Goal: Task Accomplishment & Management: Manage account settings

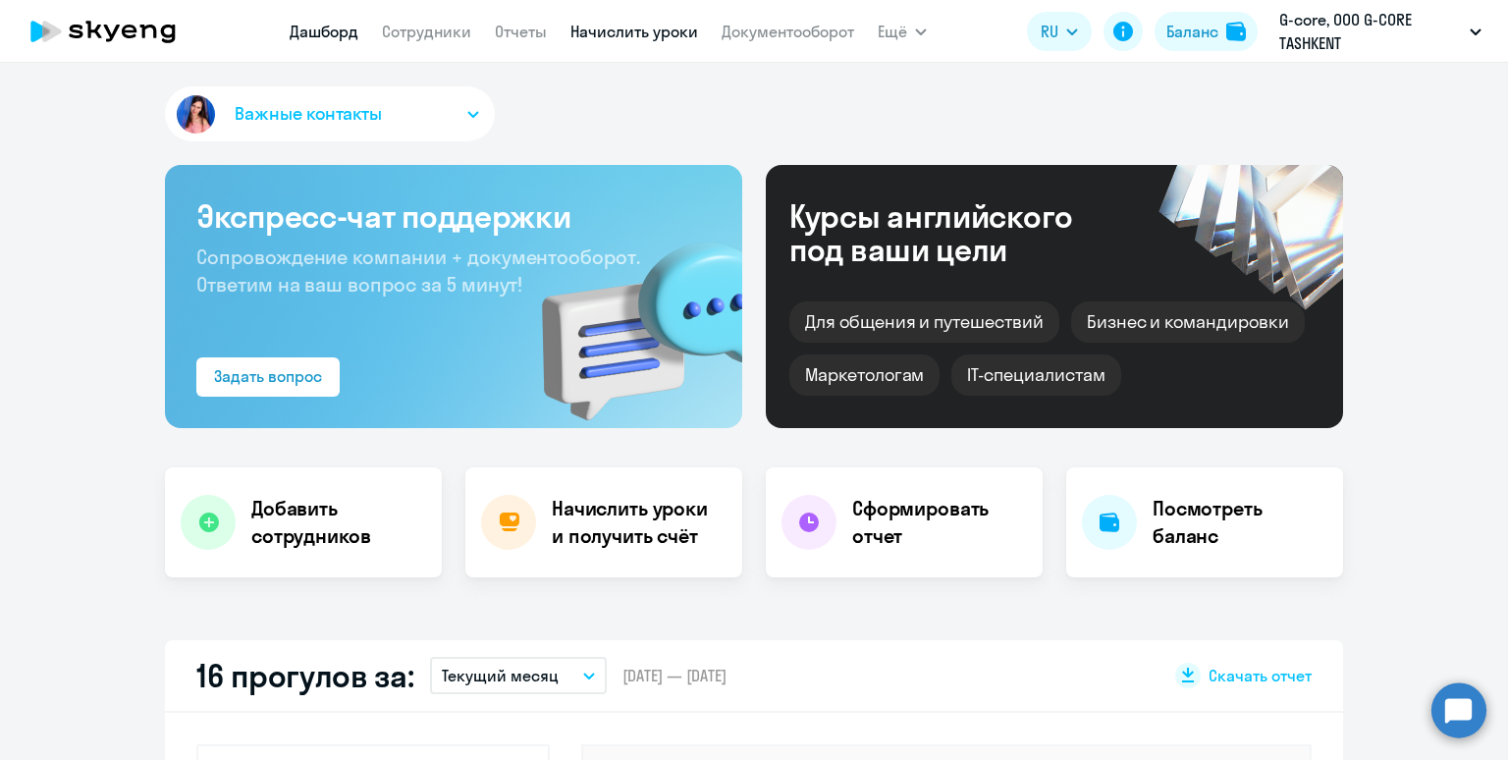
click at [605, 30] on link "Начислить уроки" at bounding box center [634, 32] width 128 height 20
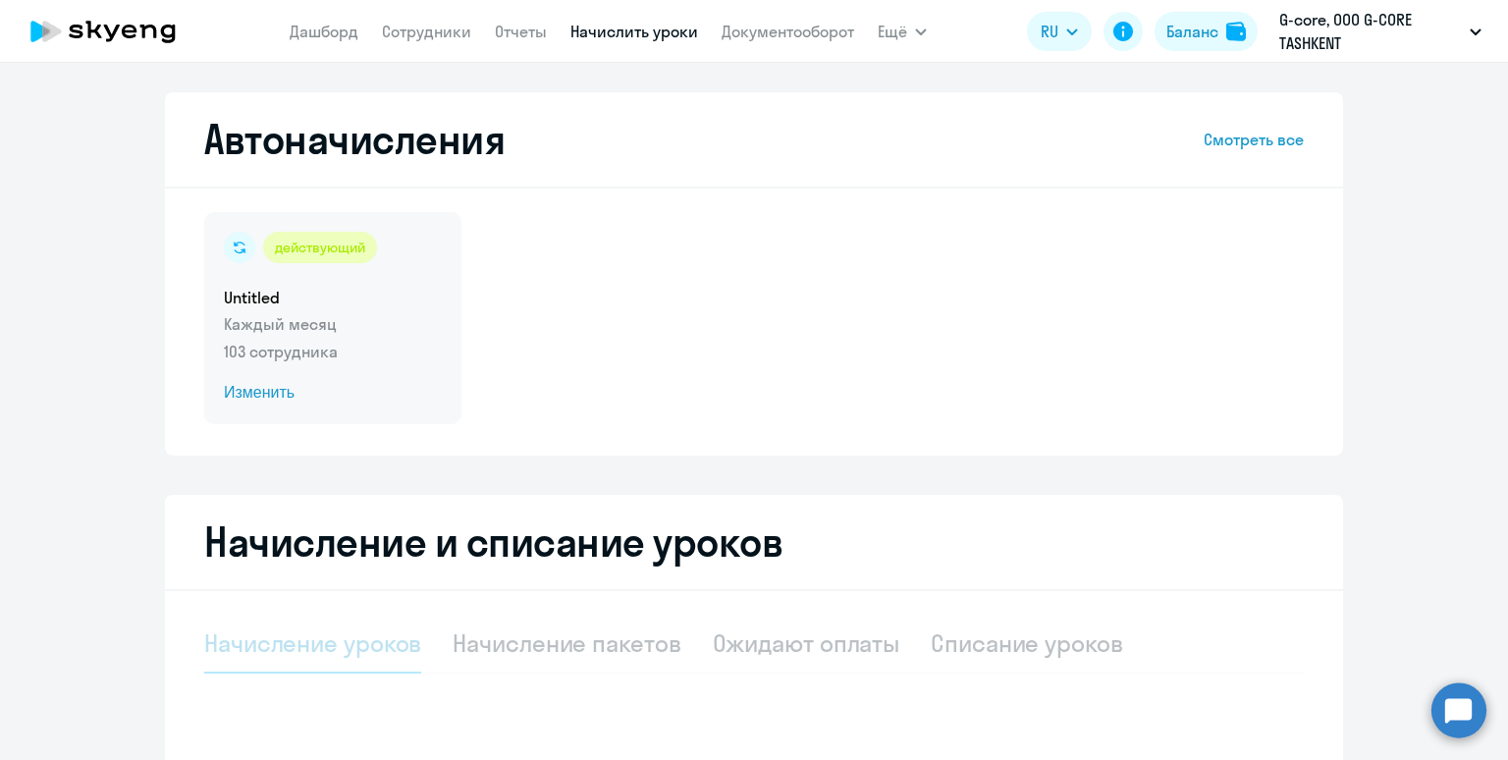
click at [409, 278] on div "действующий Untitled Каждый месяц 103 сотрудника Изменить" at bounding box center [332, 318] width 257 height 212
select select "10"
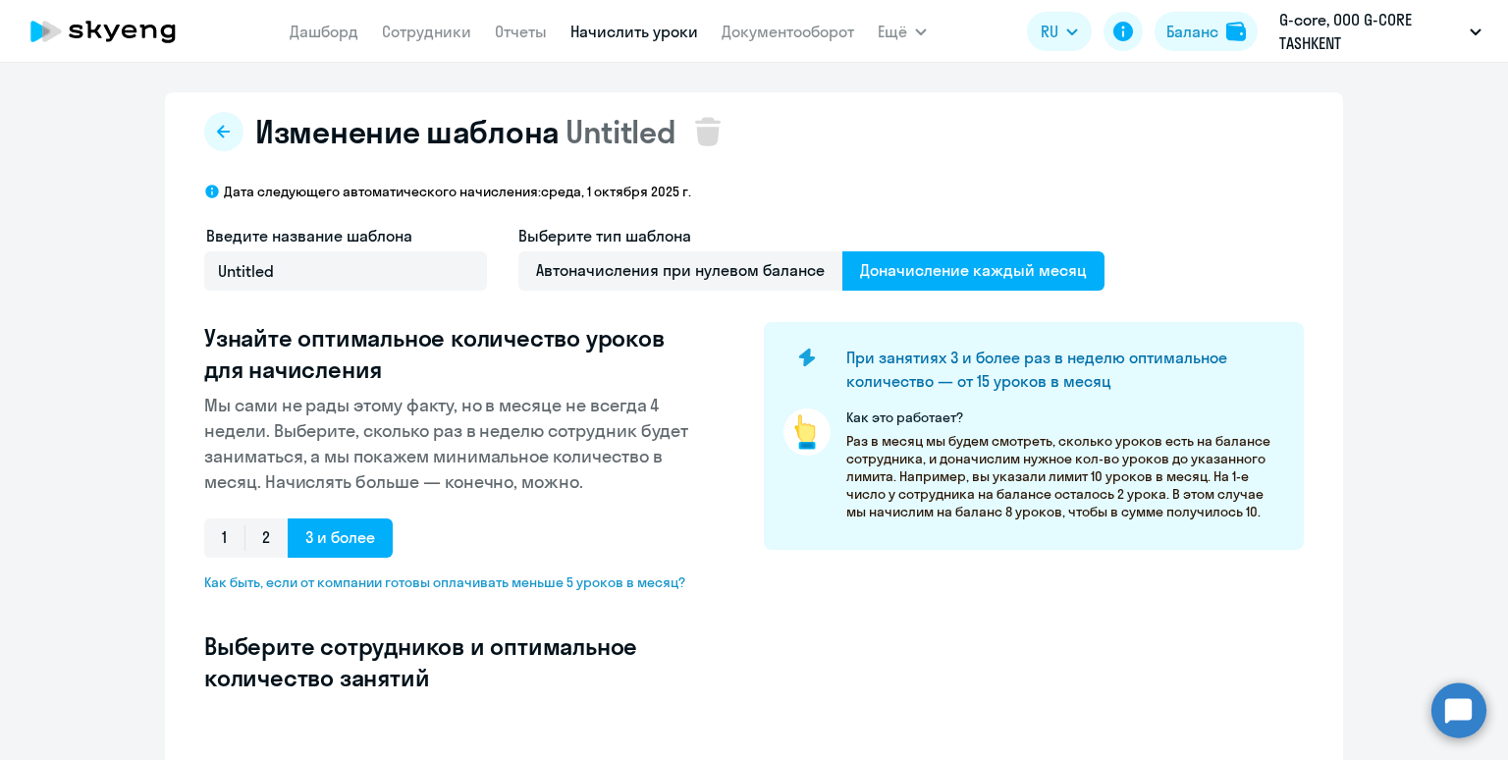
select select "10"
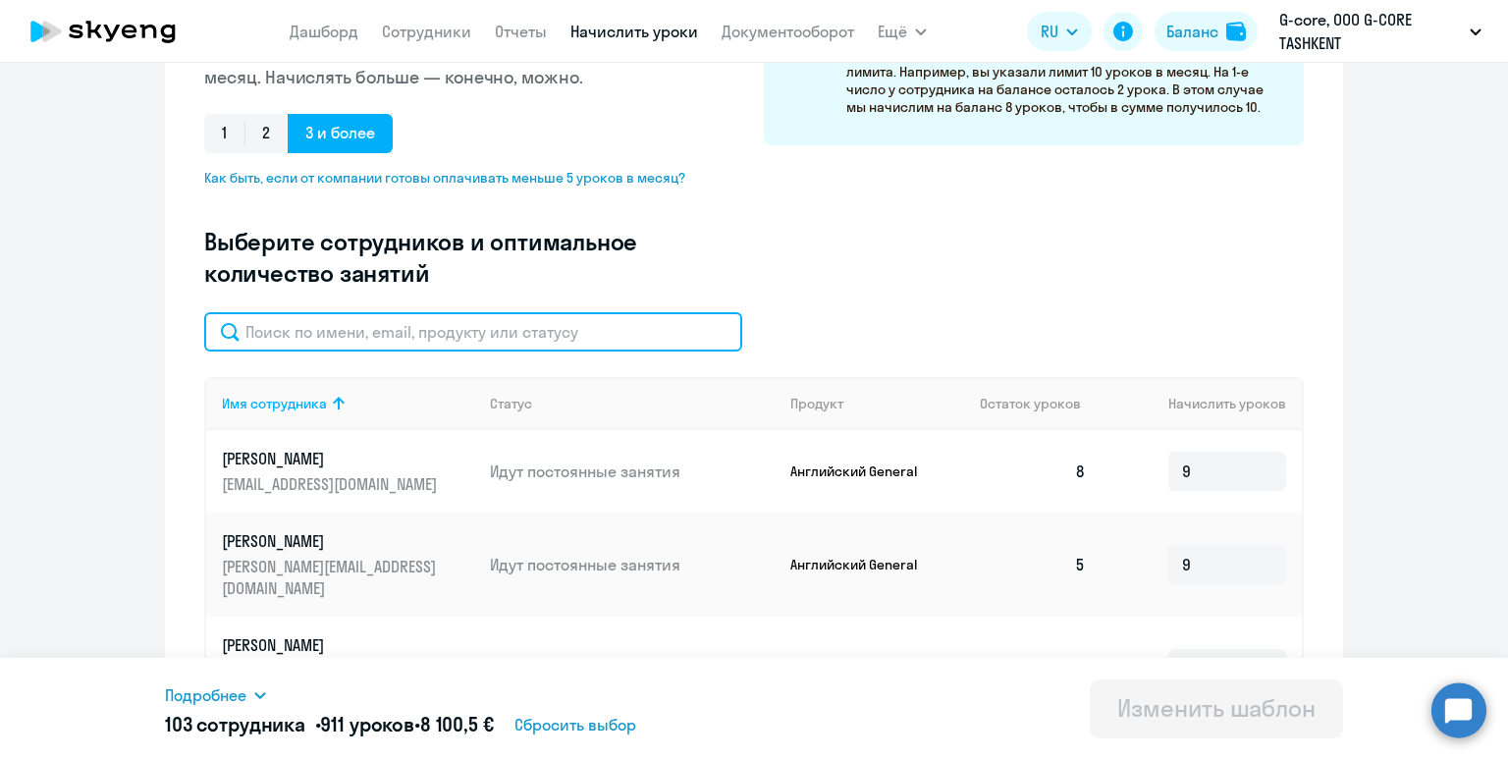
click at [458, 333] on input "text" at bounding box center [473, 331] width 538 height 39
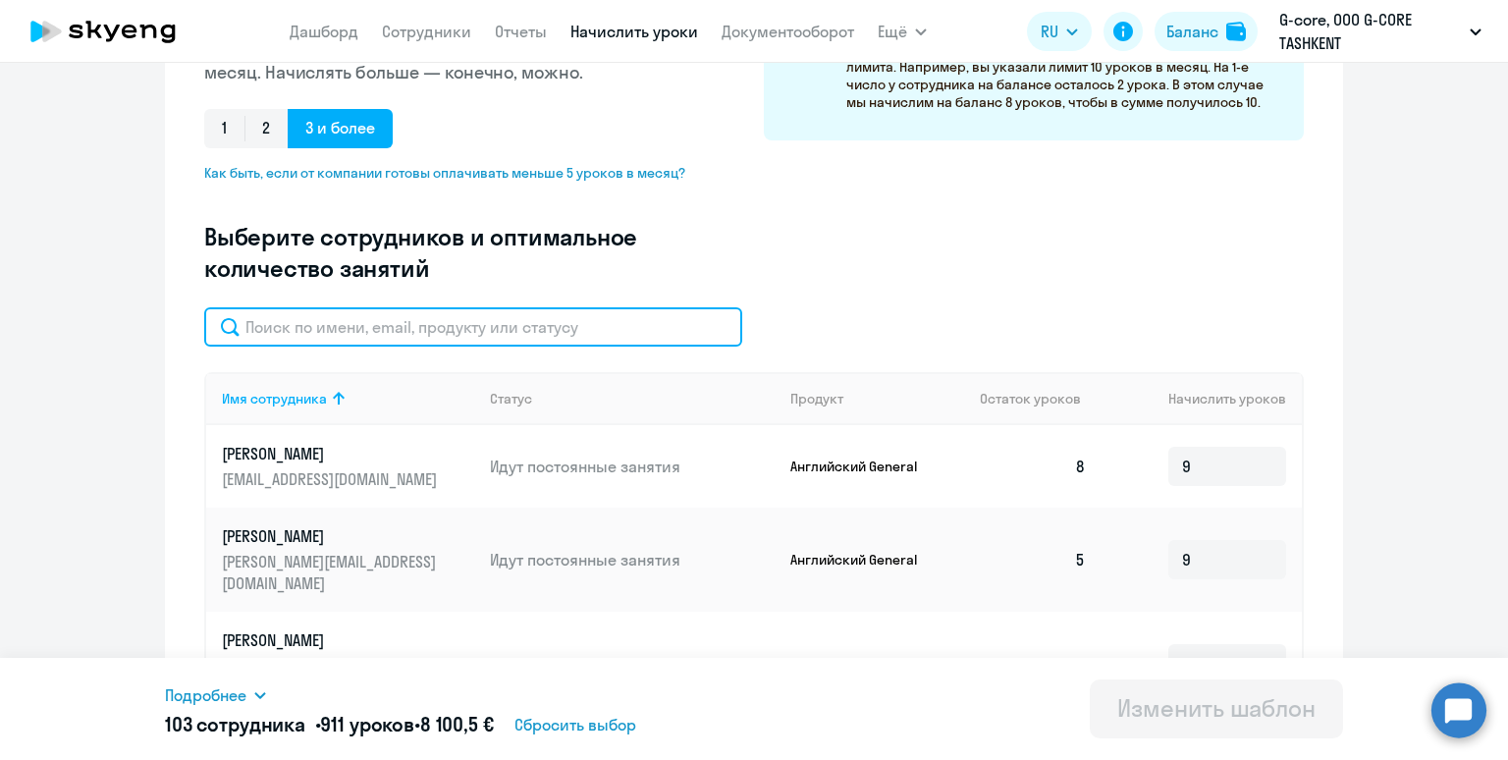
scroll to position [409, 0]
paste input "[MEDICAL_DATA][EMAIL_ADDRESS][DOMAIN_NAME]"
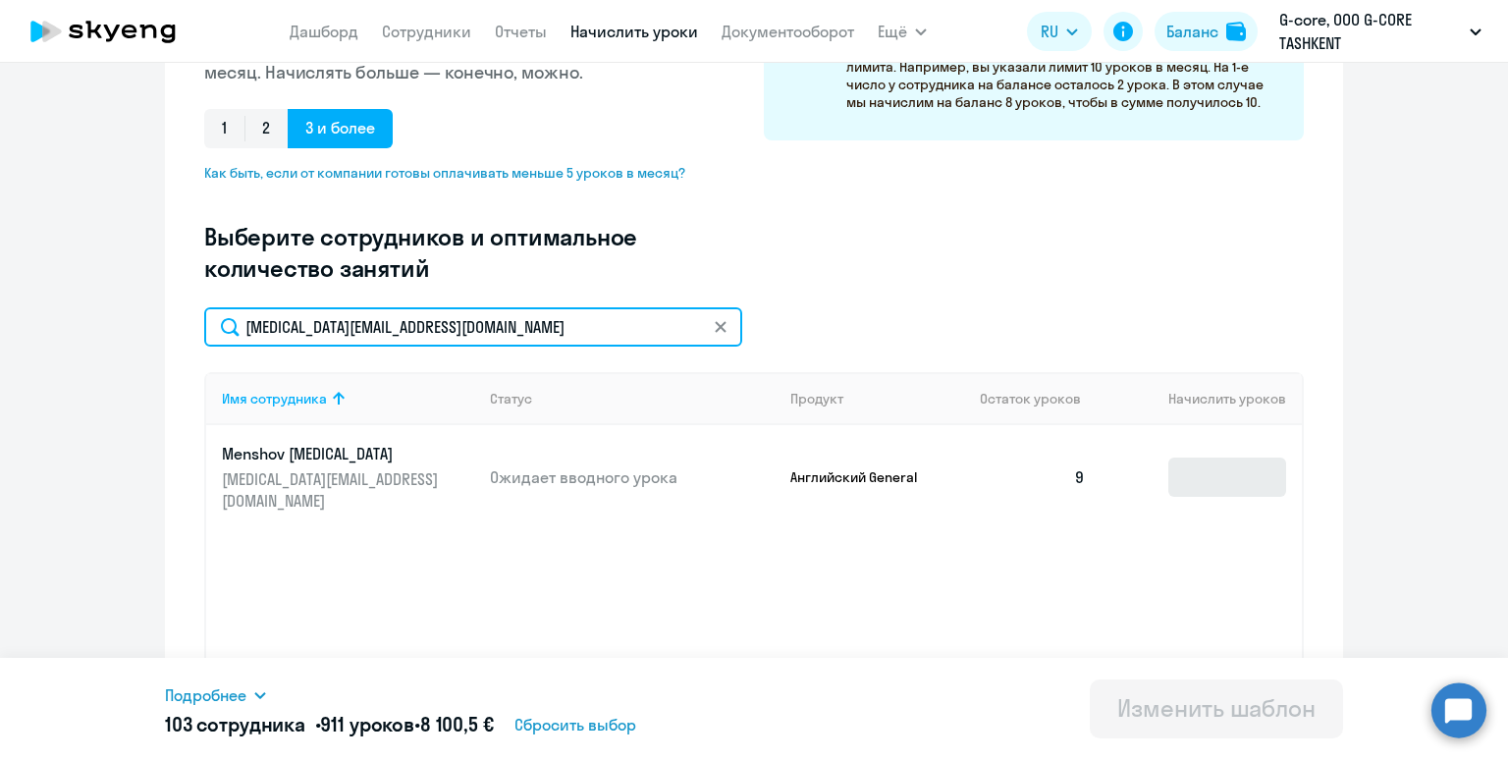
type input "[MEDICAL_DATA][EMAIL_ADDRESS][DOMAIN_NAME]"
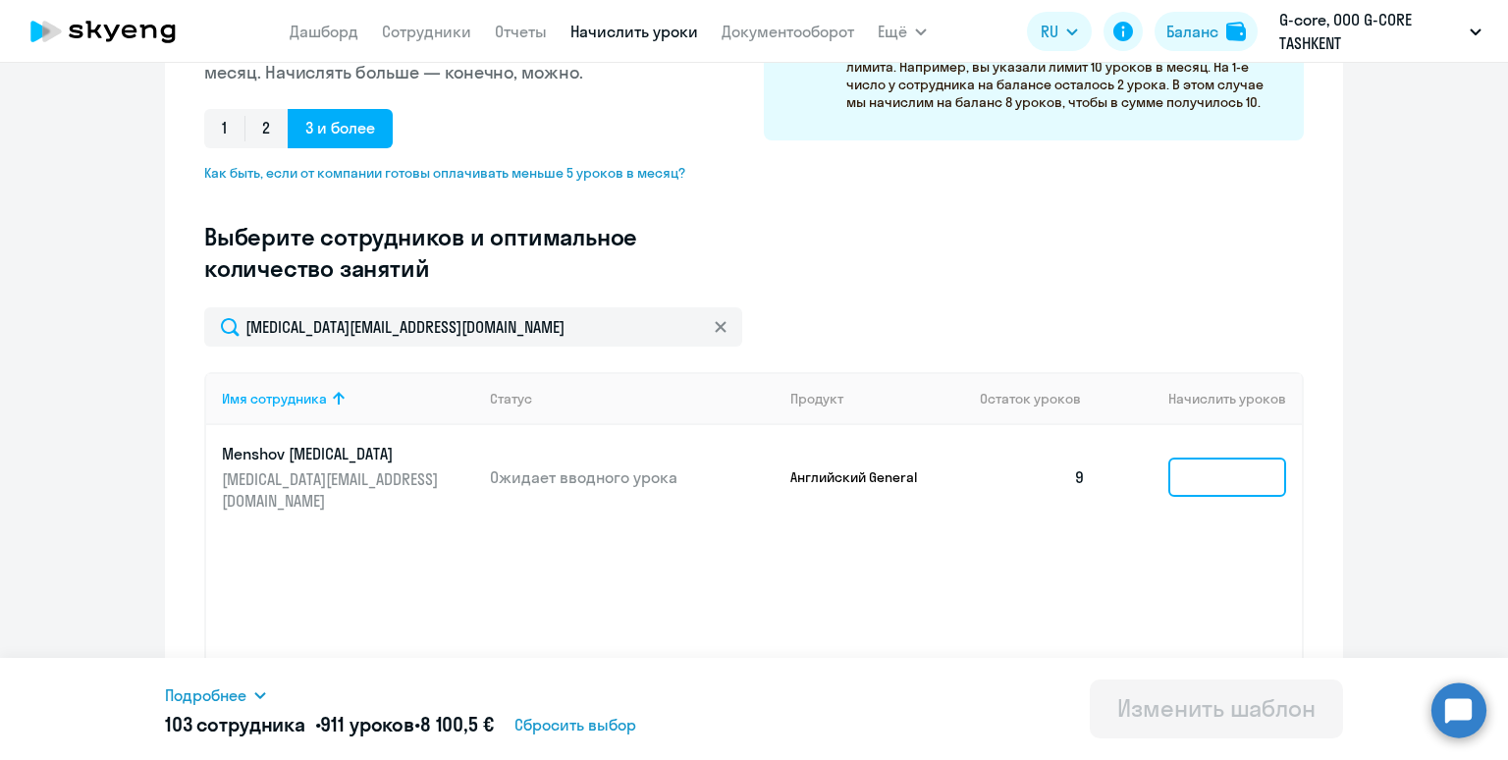
click at [1216, 471] on input at bounding box center [1227, 476] width 118 height 39
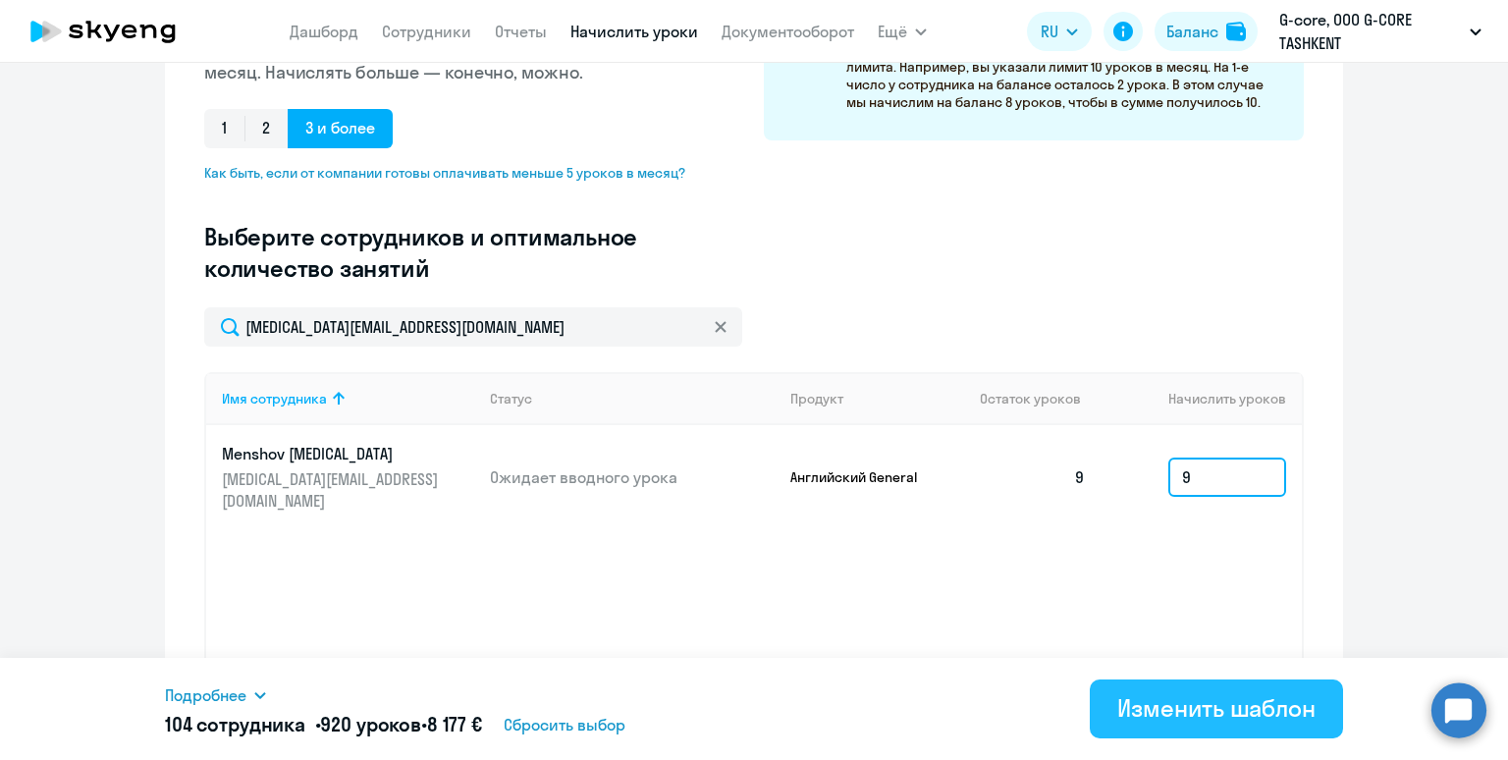
type input "9"
click at [1158, 725] on button "Изменить шаблон" at bounding box center [1216, 708] width 253 height 59
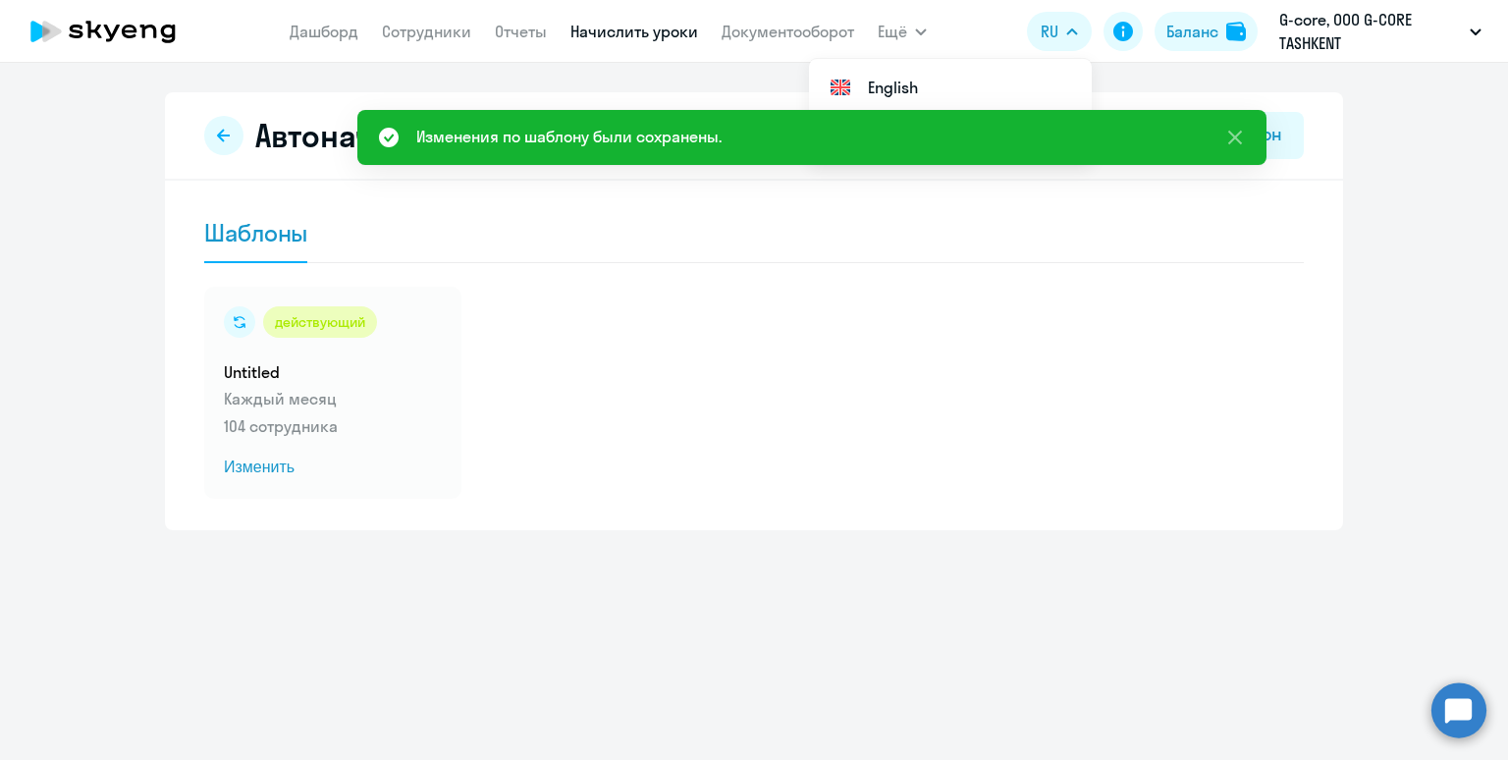
click at [1059, 35] on button "RU" at bounding box center [1059, 31] width 65 height 39
click at [1046, 34] on span "RU" at bounding box center [1050, 32] width 18 height 24
click at [970, 92] on li "English" at bounding box center [950, 87] width 283 height 49
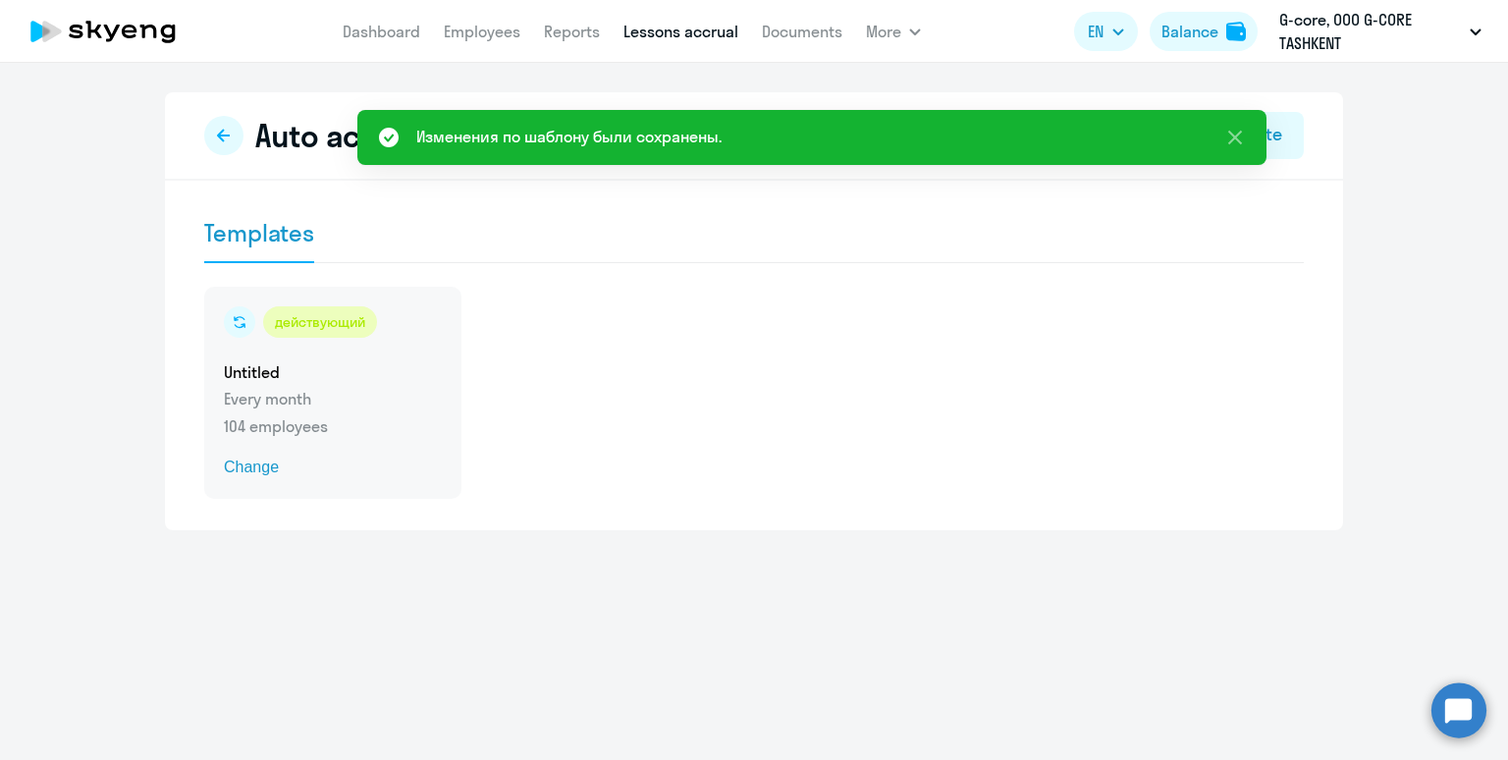
click at [413, 399] on p "Every month" at bounding box center [333, 399] width 218 height 24
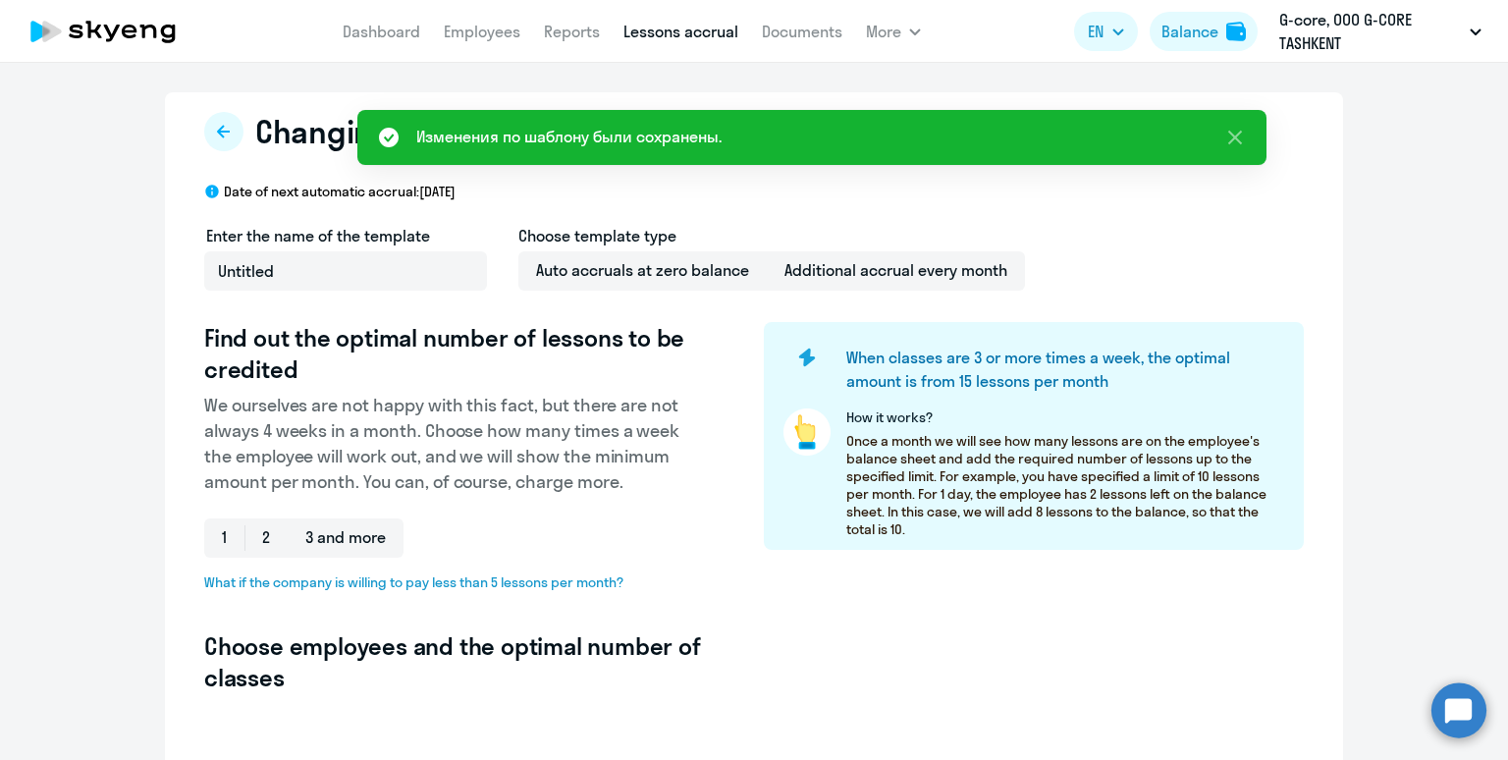
select select "10"
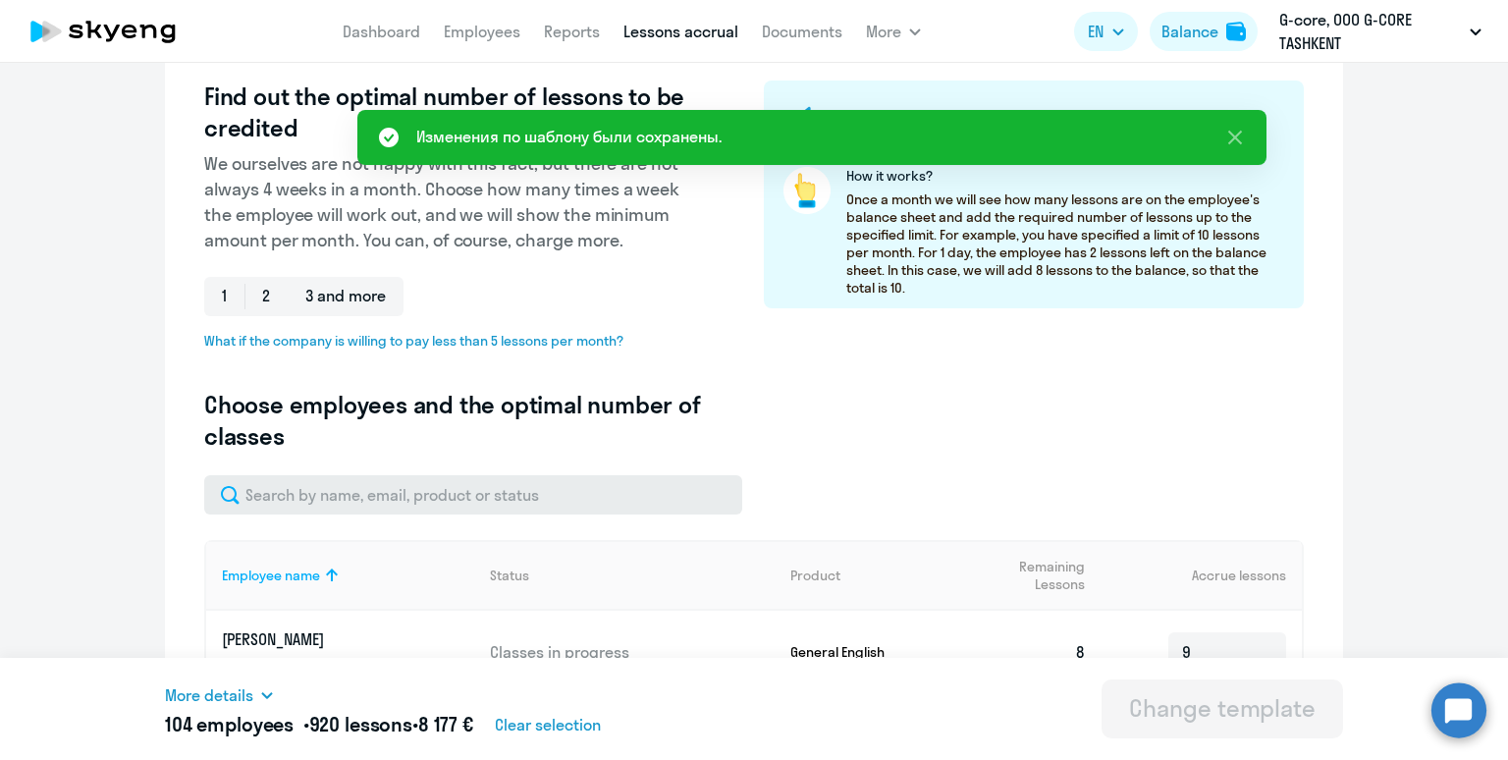
scroll to position [479, 0]
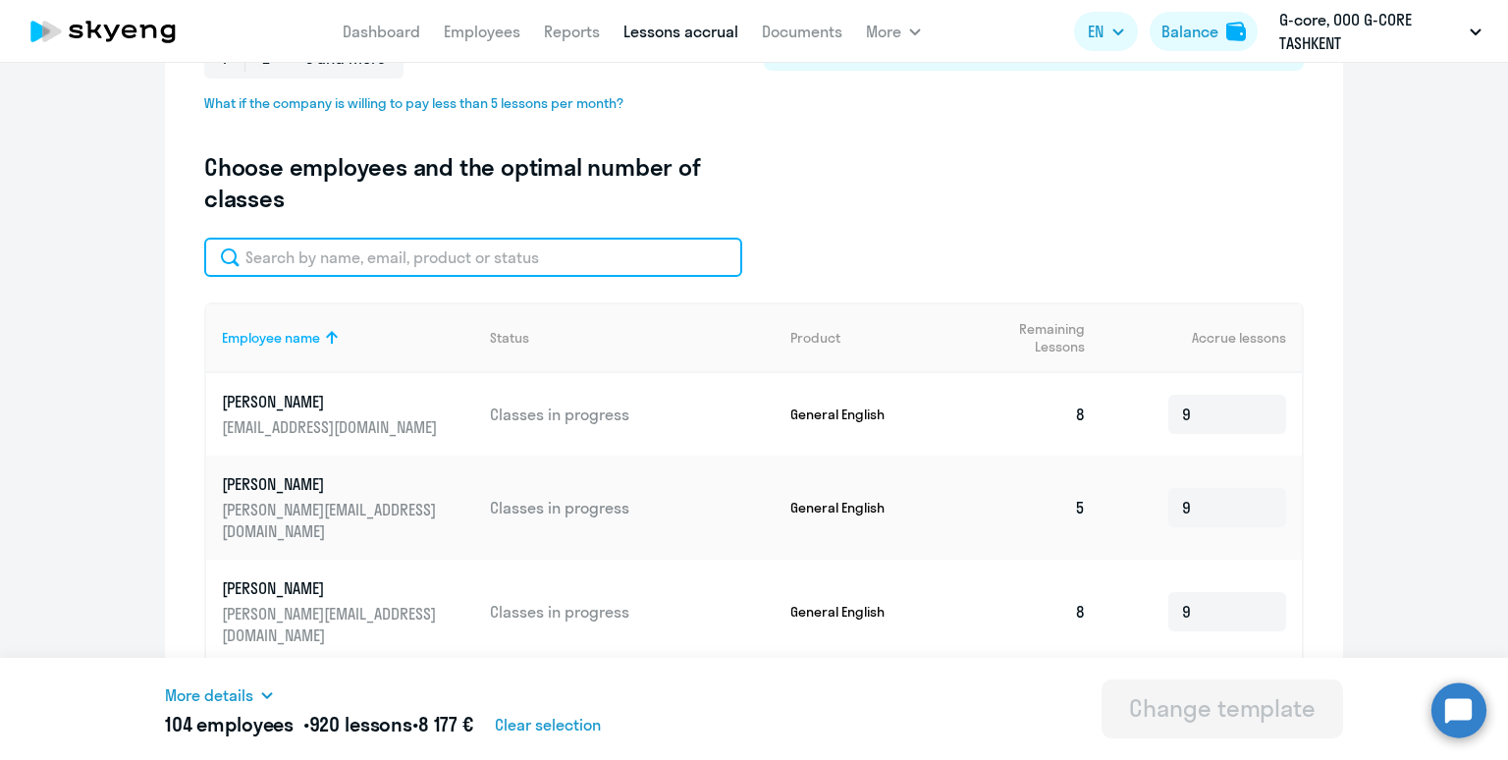
click at [436, 252] on input "text" at bounding box center [473, 257] width 538 height 39
paste input "[MEDICAL_DATA][EMAIL_ADDRESS][DOMAIN_NAME]"
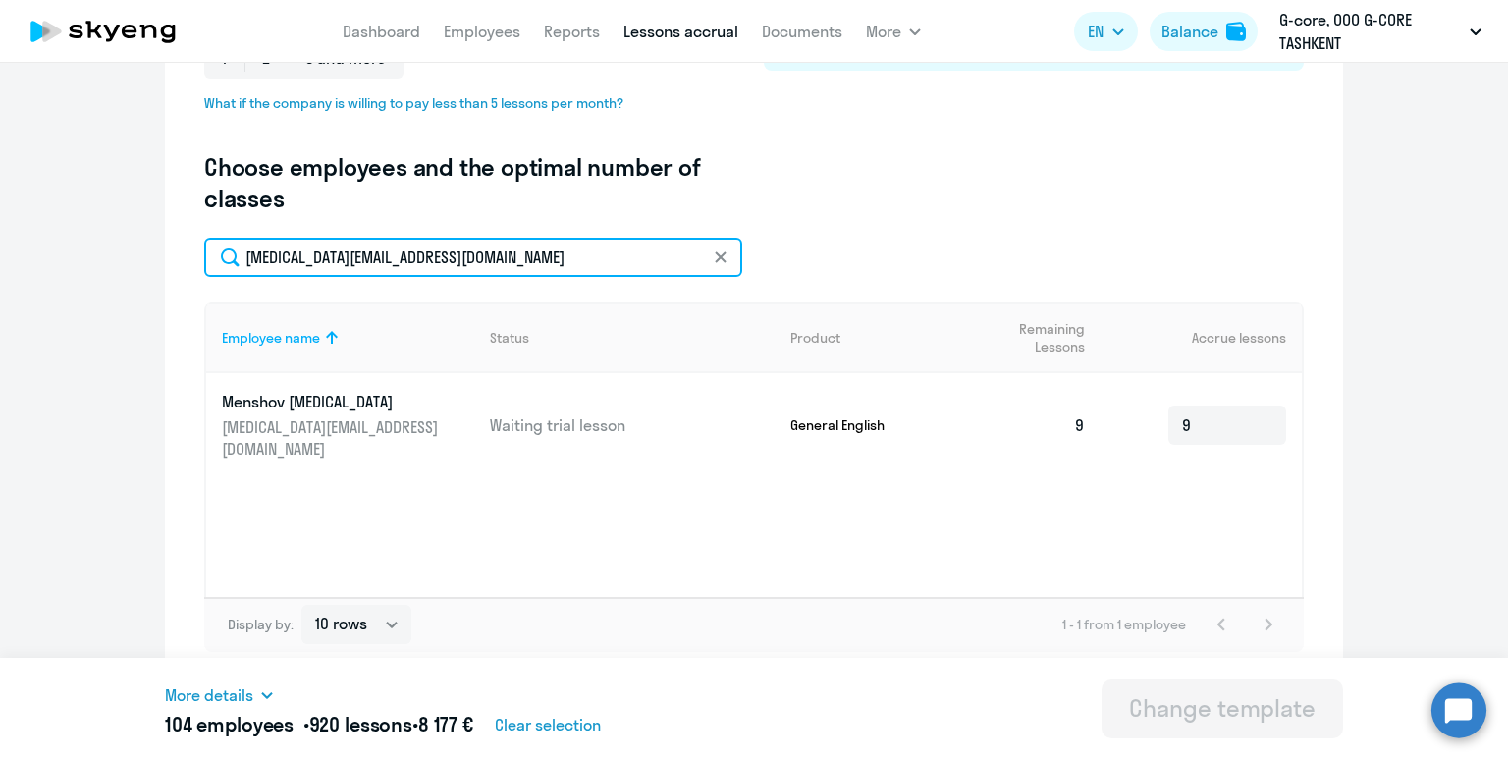
type input "[MEDICAL_DATA][EMAIL_ADDRESS][DOMAIN_NAME]"
